Goal: Information Seeking & Learning: Stay updated

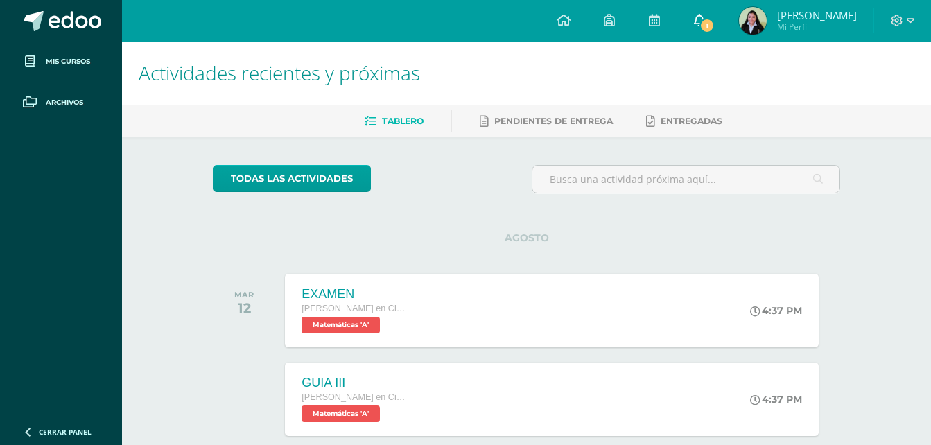
click at [721, 27] on link "1" at bounding box center [699, 21] width 44 height 42
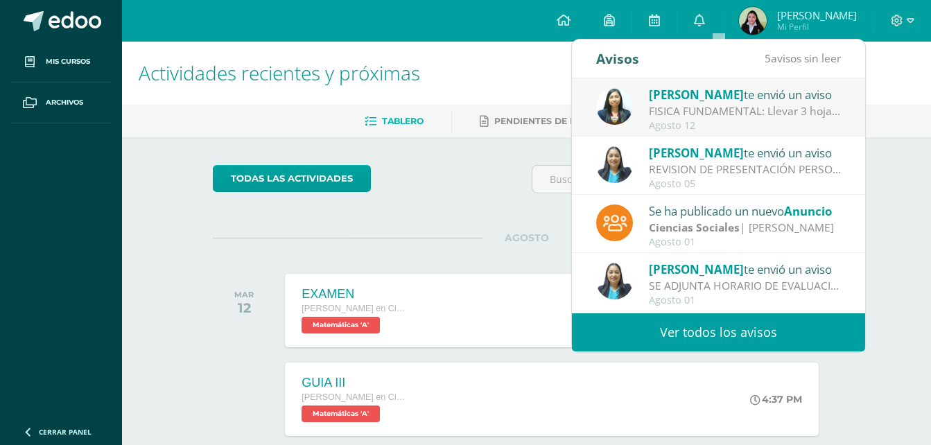
click at [670, 94] on span "[PERSON_NAME]" at bounding box center [696, 95] width 95 height 16
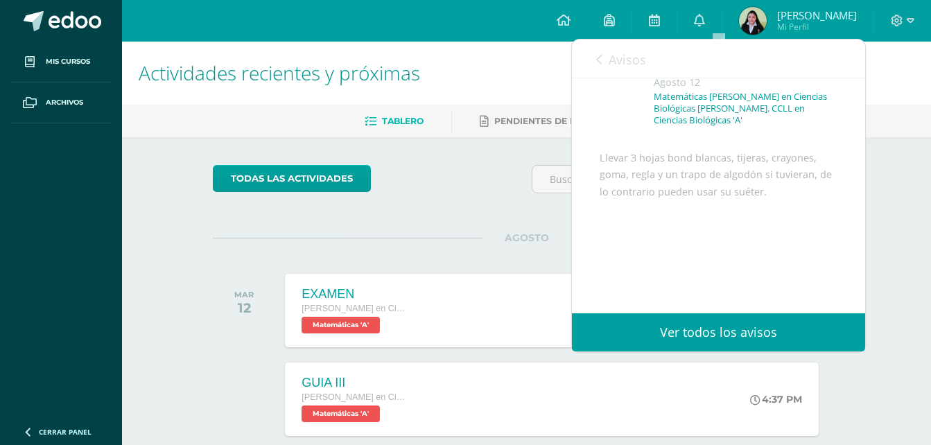
scroll to position [79, 0]
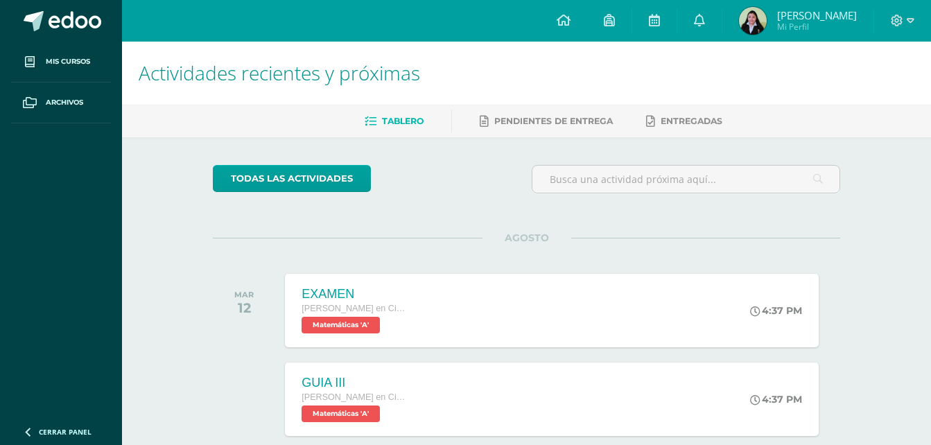
click at [475, 235] on div "todas las Actividades No tienes actividades Échale un vistazo a los demás perío…" at bounding box center [526, 414] width 682 height 555
click at [705, 15] on icon at bounding box center [699, 20] width 11 height 12
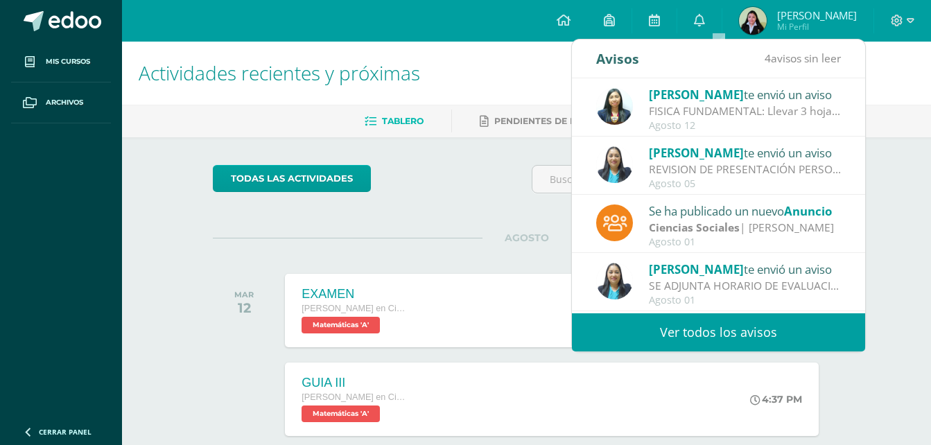
click at [680, 104] on div "FISICA FUNDAMENTAL: Llevar 3 hojas bond blancas, tijeras, crayones, goma, regla…" at bounding box center [745, 111] width 193 height 16
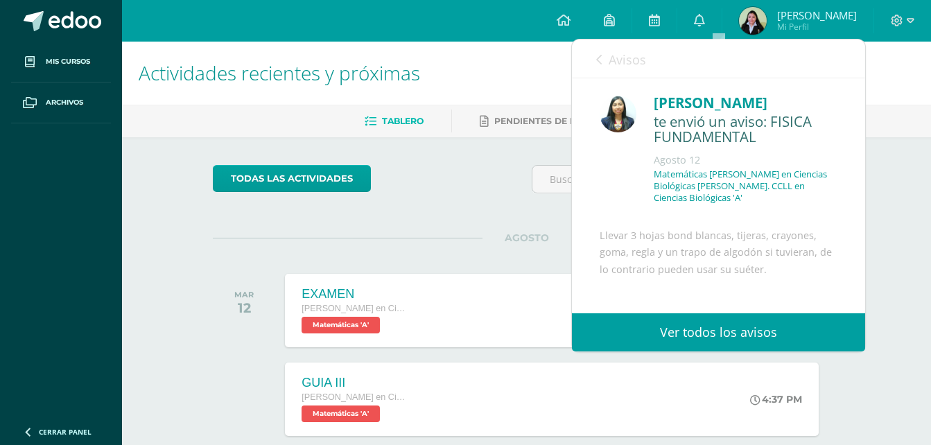
click at [622, 68] on link "Avisos" at bounding box center [621, 58] width 50 height 39
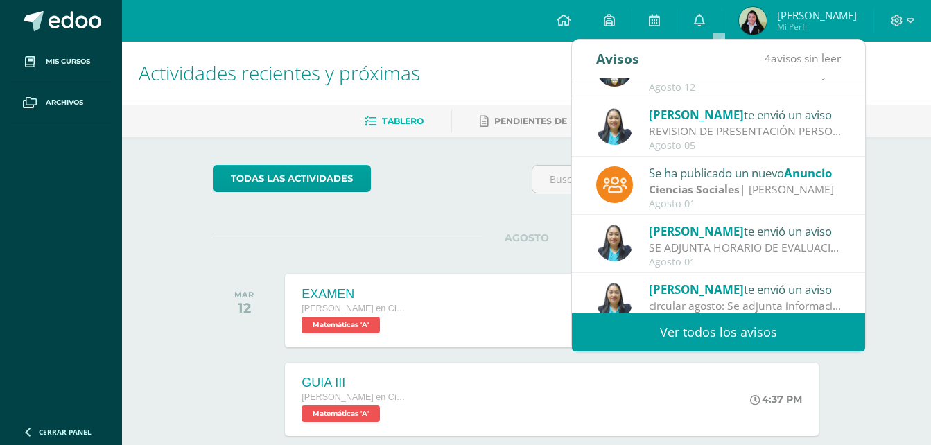
scroll to position [43, 0]
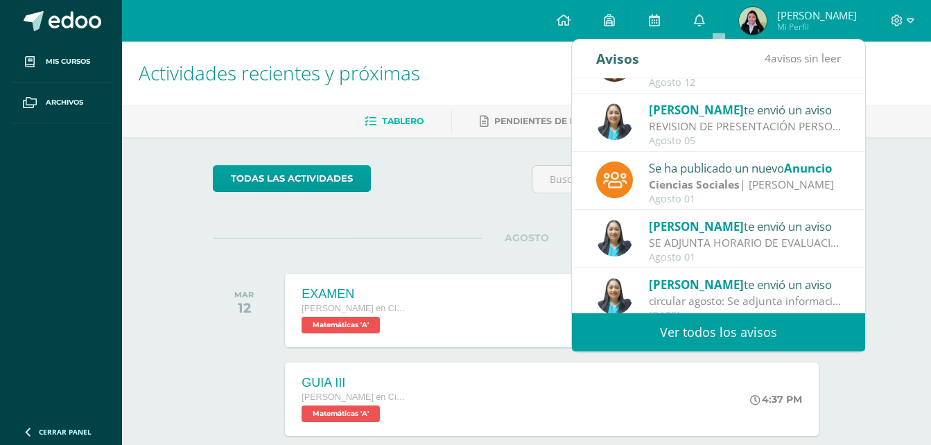
click at [677, 185] on strong "Ciencias Sociales" at bounding box center [694, 184] width 91 height 15
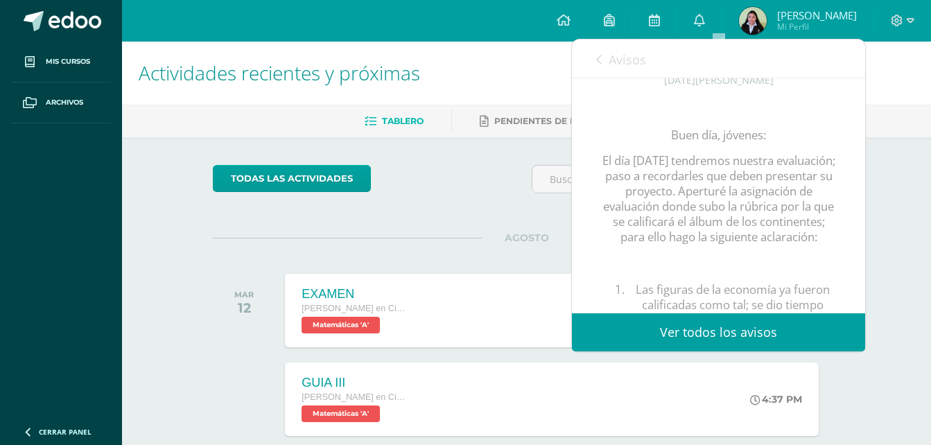
scroll to position [161, 0]
click at [606, 72] on link "Avisos" at bounding box center [621, 58] width 50 height 39
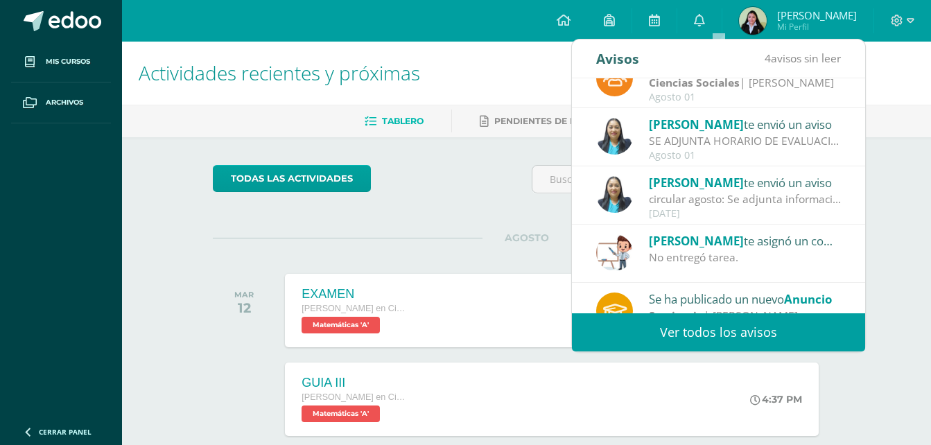
scroll to position [231, 0]
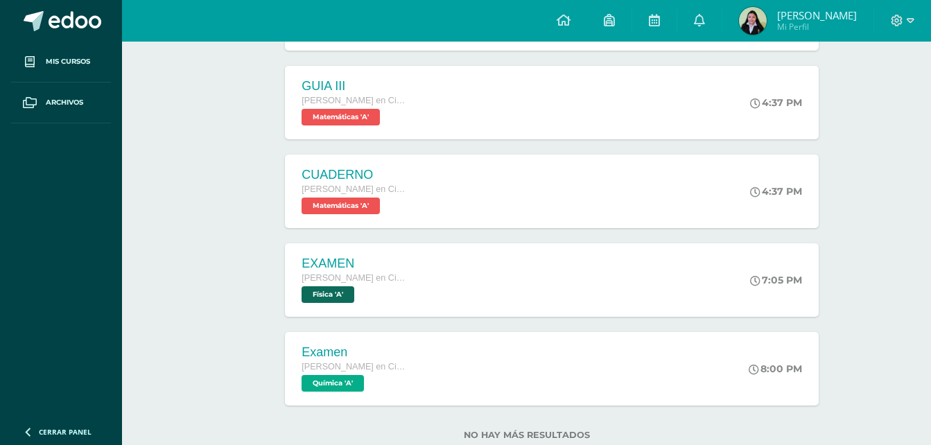
scroll to position [336, 0]
